Goal: Transaction & Acquisition: Download file/media

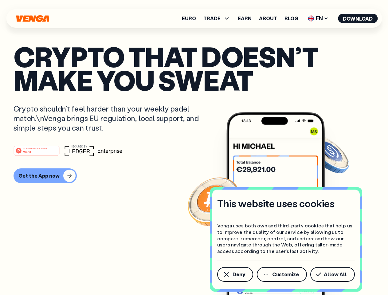
click at [194, 148] on div "#1 PRODUCT OF THE MONTH Web3" at bounding box center [194, 150] width 361 height 11
click at [235, 275] on span "Deny" at bounding box center [239, 274] width 13 height 5
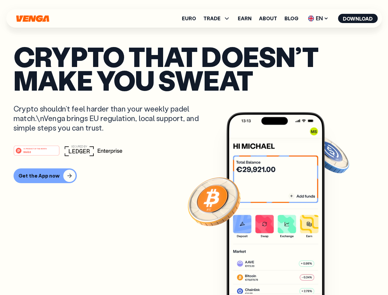
click at [283, 275] on img at bounding box center [276, 215] width 98 height 206
click at [334, 275] on article "Crypto that doesn’t make you sweat Crypto shouldn’t feel harder than your weekl…" at bounding box center [194, 160] width 361 height 231
click at [219, 18] on span "TRADE" at bounding box center [212, 18] width 17 height 5
click at [319, 18] on span "EN" at bounding box center [318, 19] width 25 height 10
click at [358, 18] on button "Download" at bounding box center [358, 18] width 40 height 9
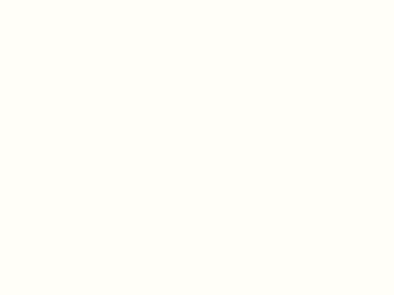
click at [194, 0] on html "This website uses cookies Venga uses both own and third-party cookies that help…" at bounding box center [197, 0] width 394 height 0
click at [44, 0] on html "This website uses cookies Venga uses both own and third-party cookies that help…" at bounding box center [197, 0] width 394 height 0
click at [38, 0] on html "This website uses cookies Venga uses both own and third-party cookies that help…" at bounding box center [197, 0] width 394 height 0
